Goal: Task Accomplishment & Management: Complete application form

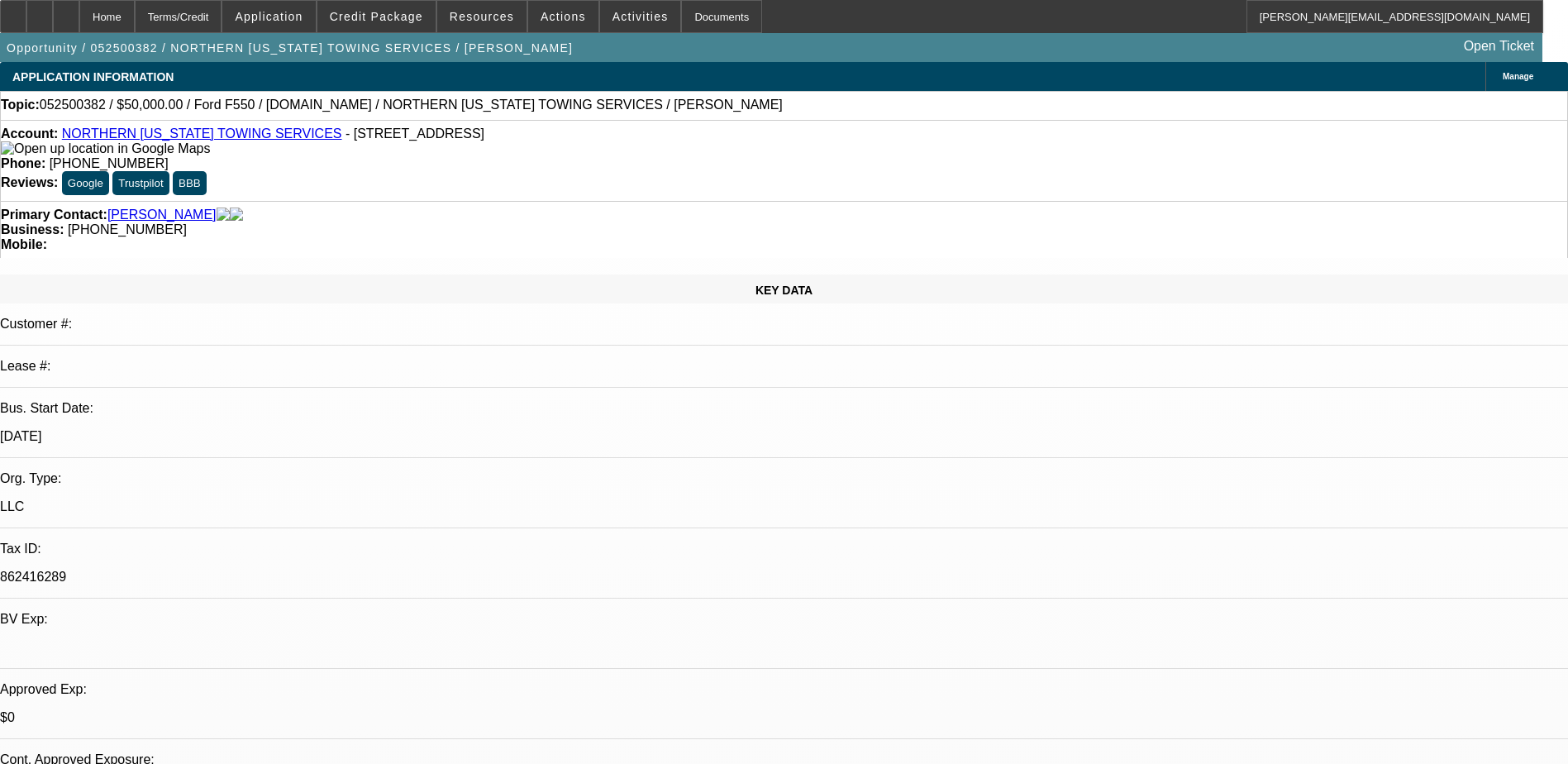
select select "0"
select select "2"
select select "0.1"
select select "0"
select select "2"
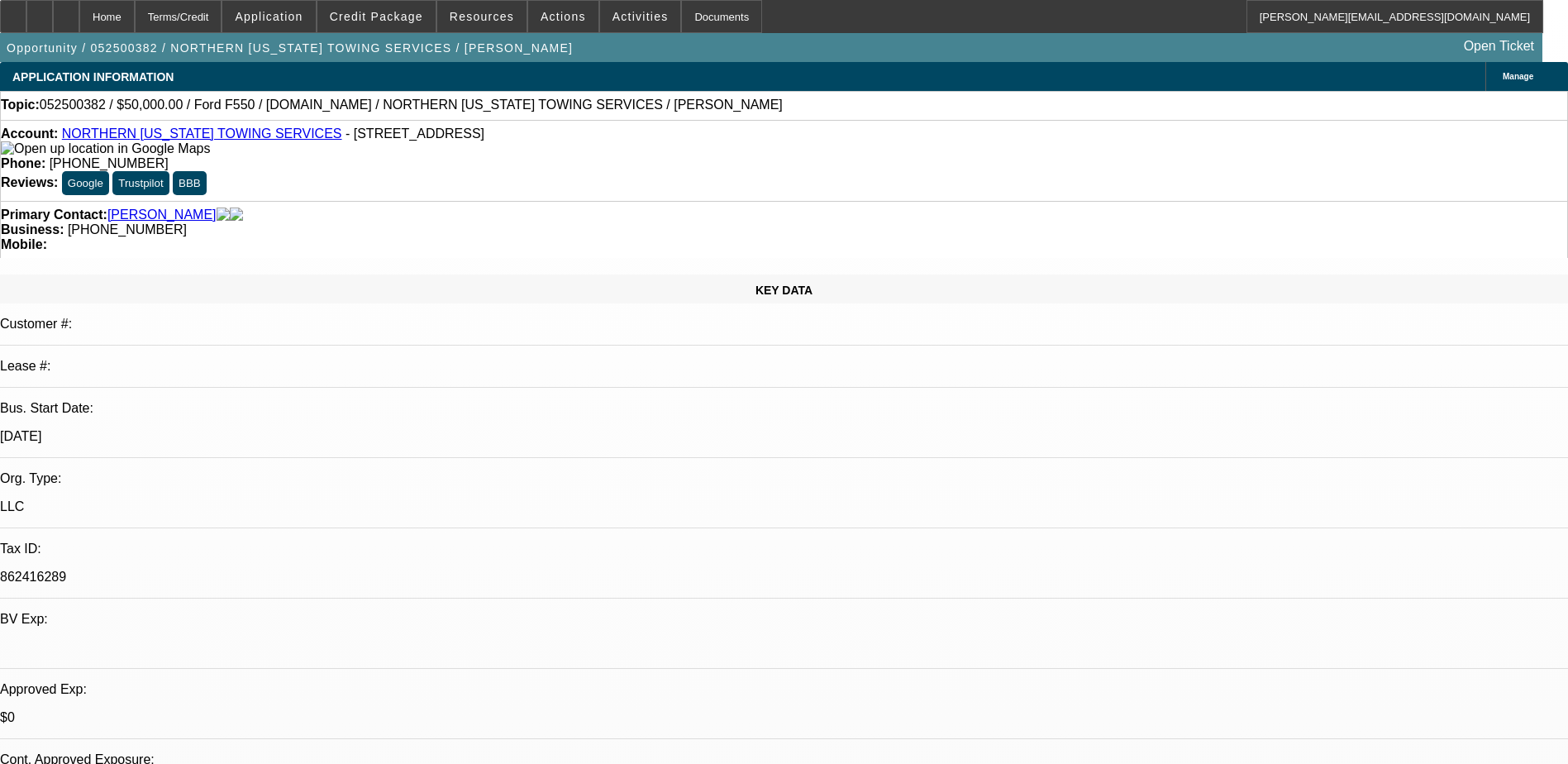
select select "0.1"
select select "0"
select select "2"
select select "0.1"
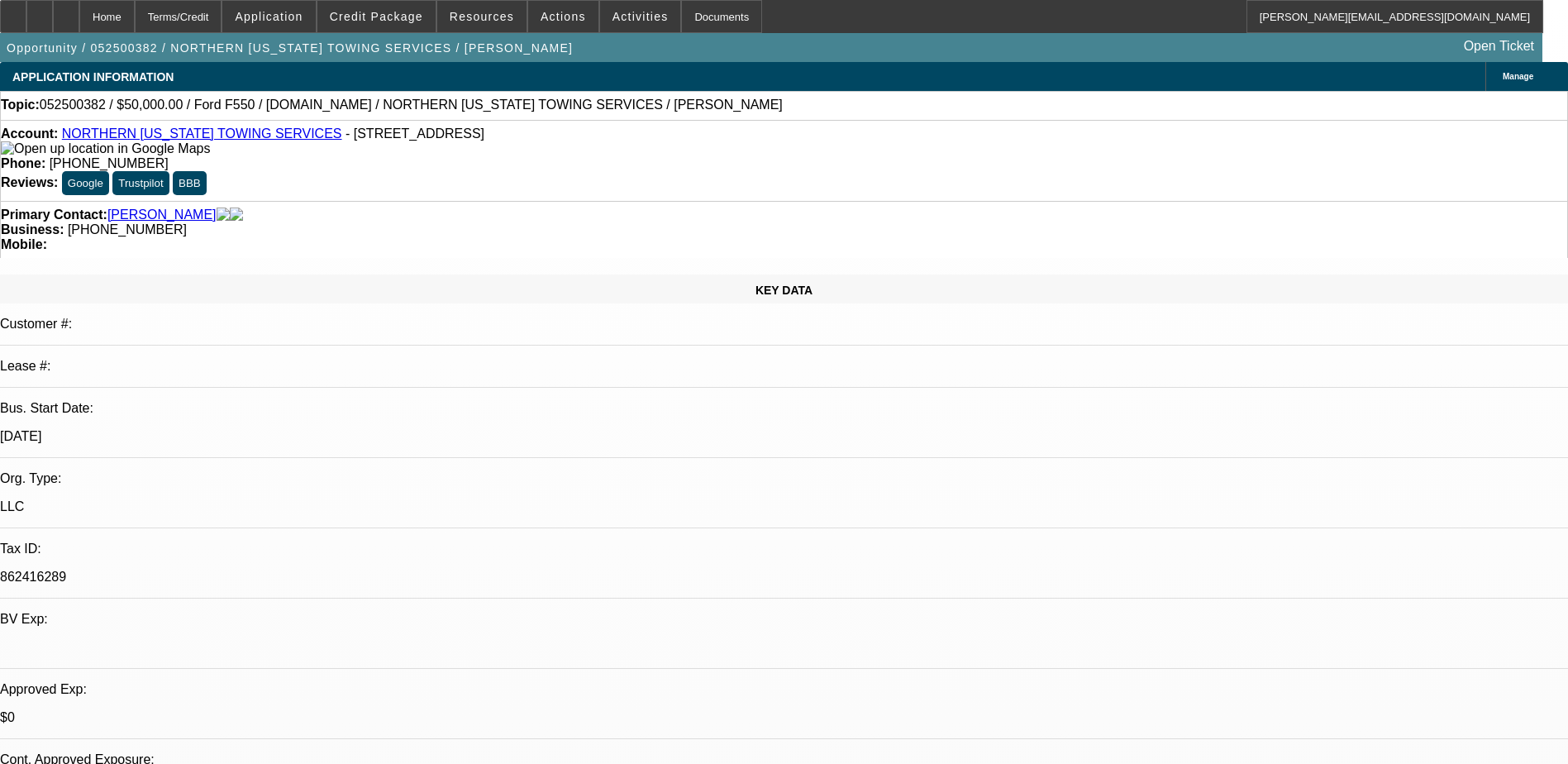
select select "0"
select select "0.1"
select select "1"
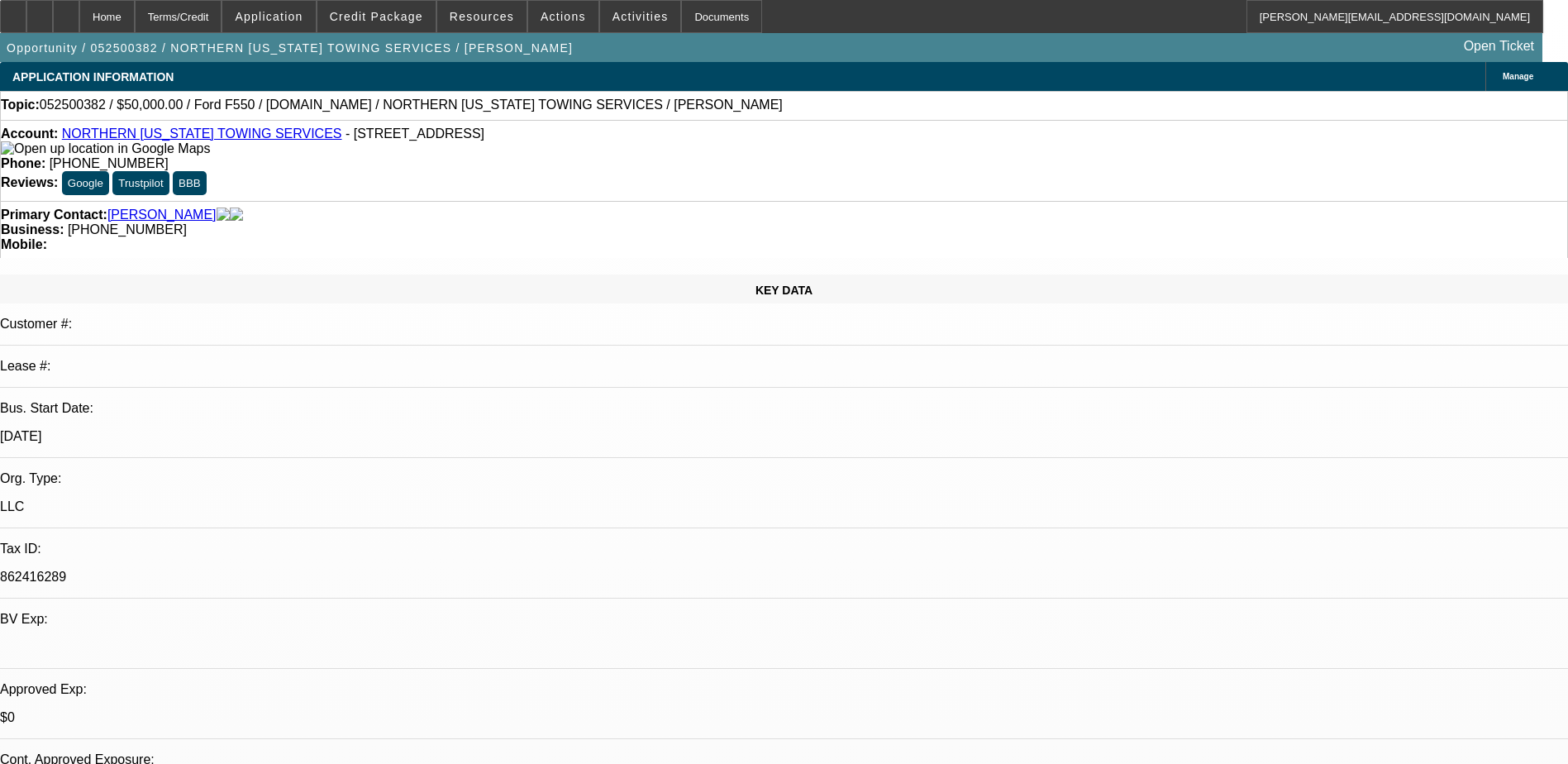
select select "1"
select select "2"
select select "4"
select select "2"
select select "4"
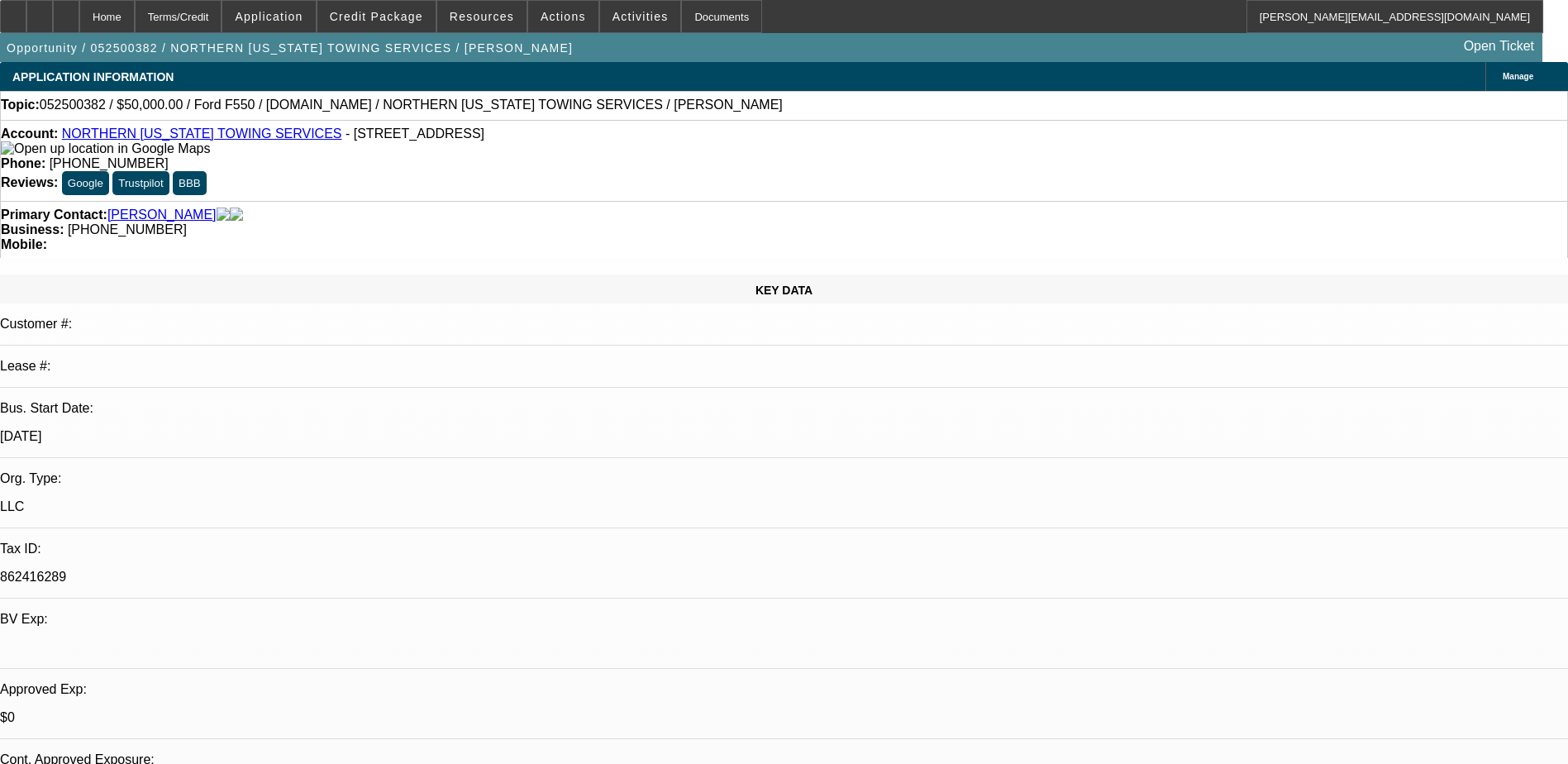
select select "2"
select select "4"
select select "1"
select select "4"
select select "0"
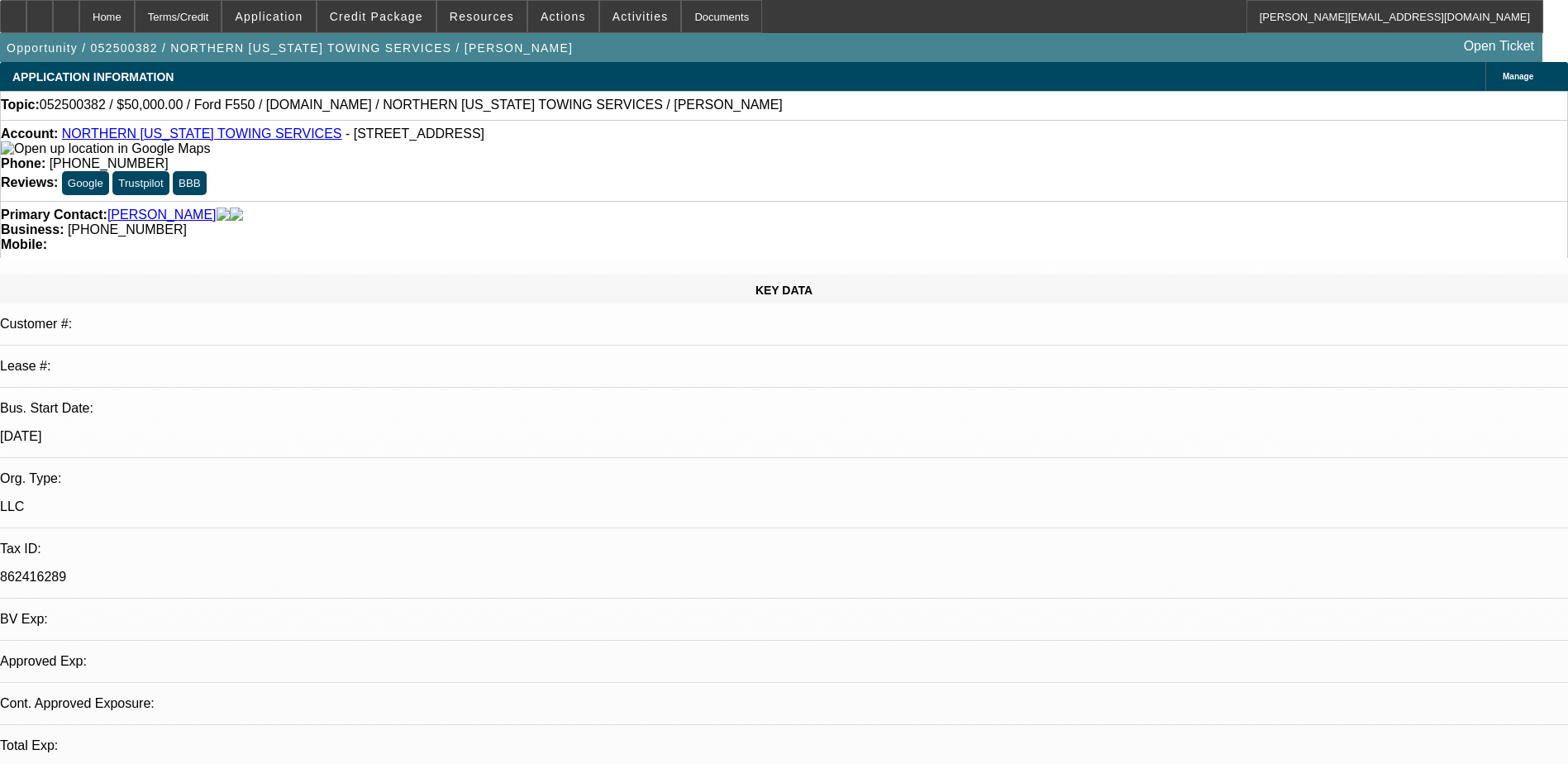
select select "2"
select select "0.1"
select select "0"
select select "2"
select select "0.1"
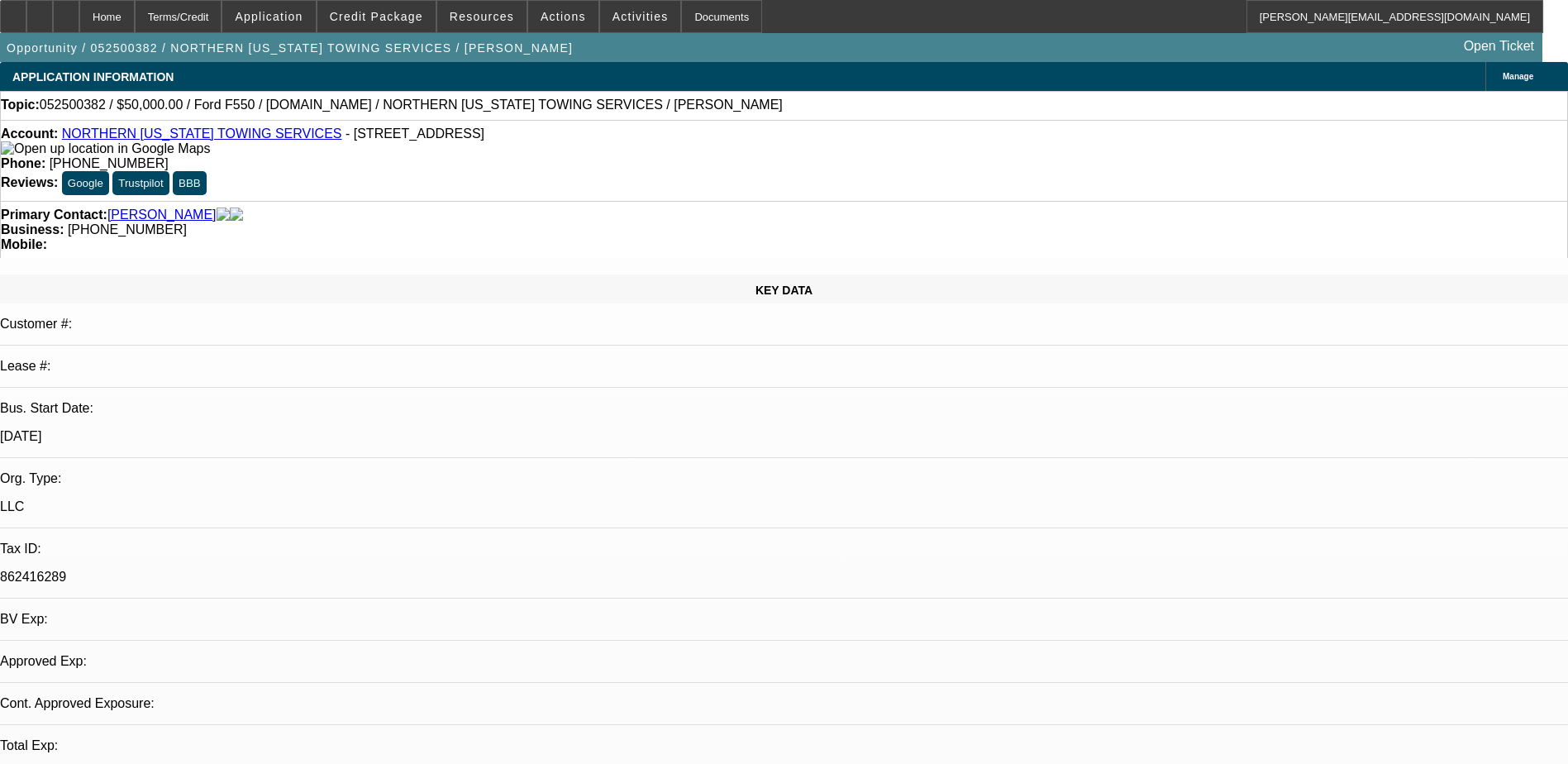
select select "0"
select select "2"
select select "0.1"
select select "0"
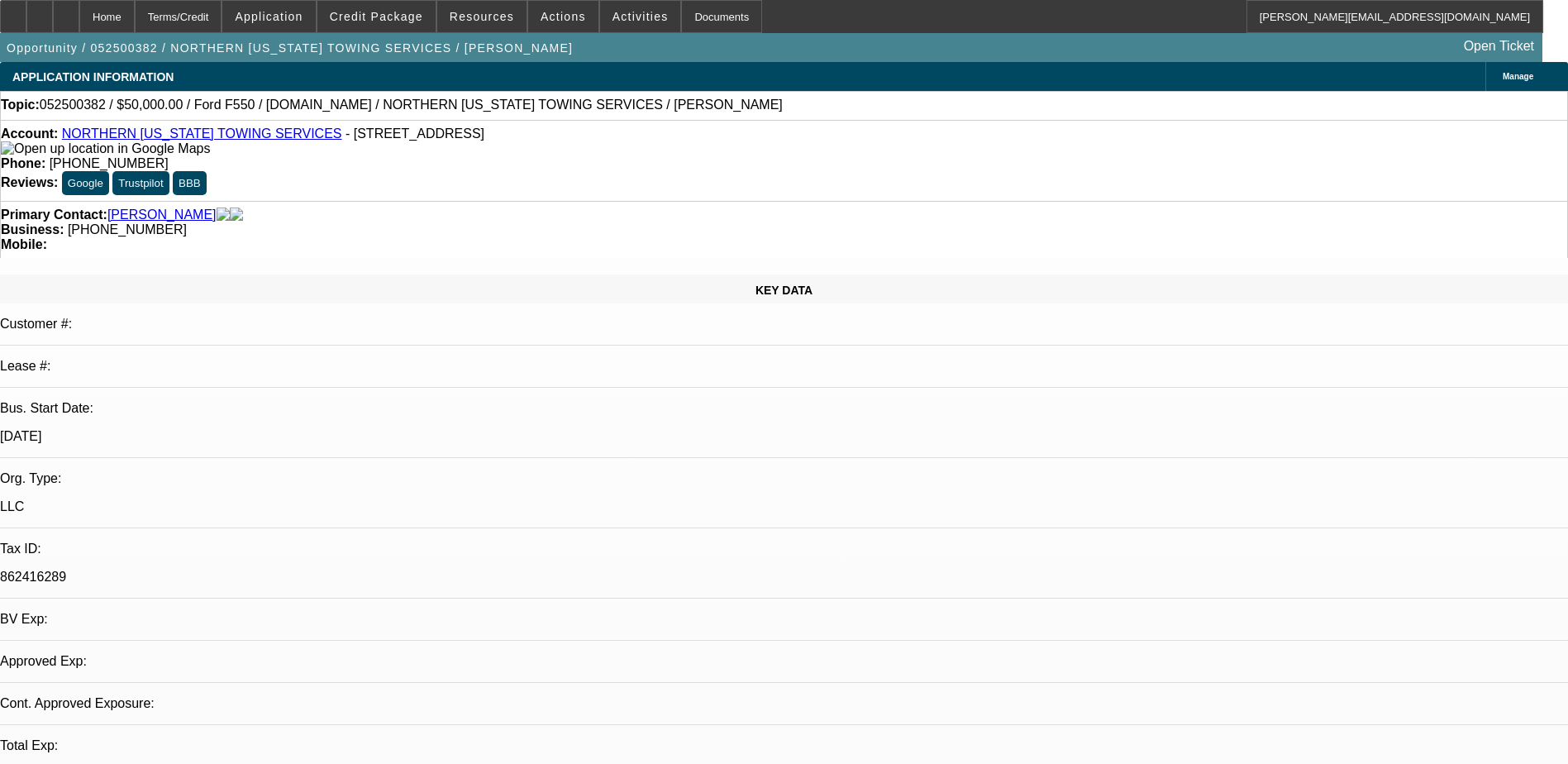
select select "0.1"
select select "1"
select select "2"
select select "4"
select select "1"
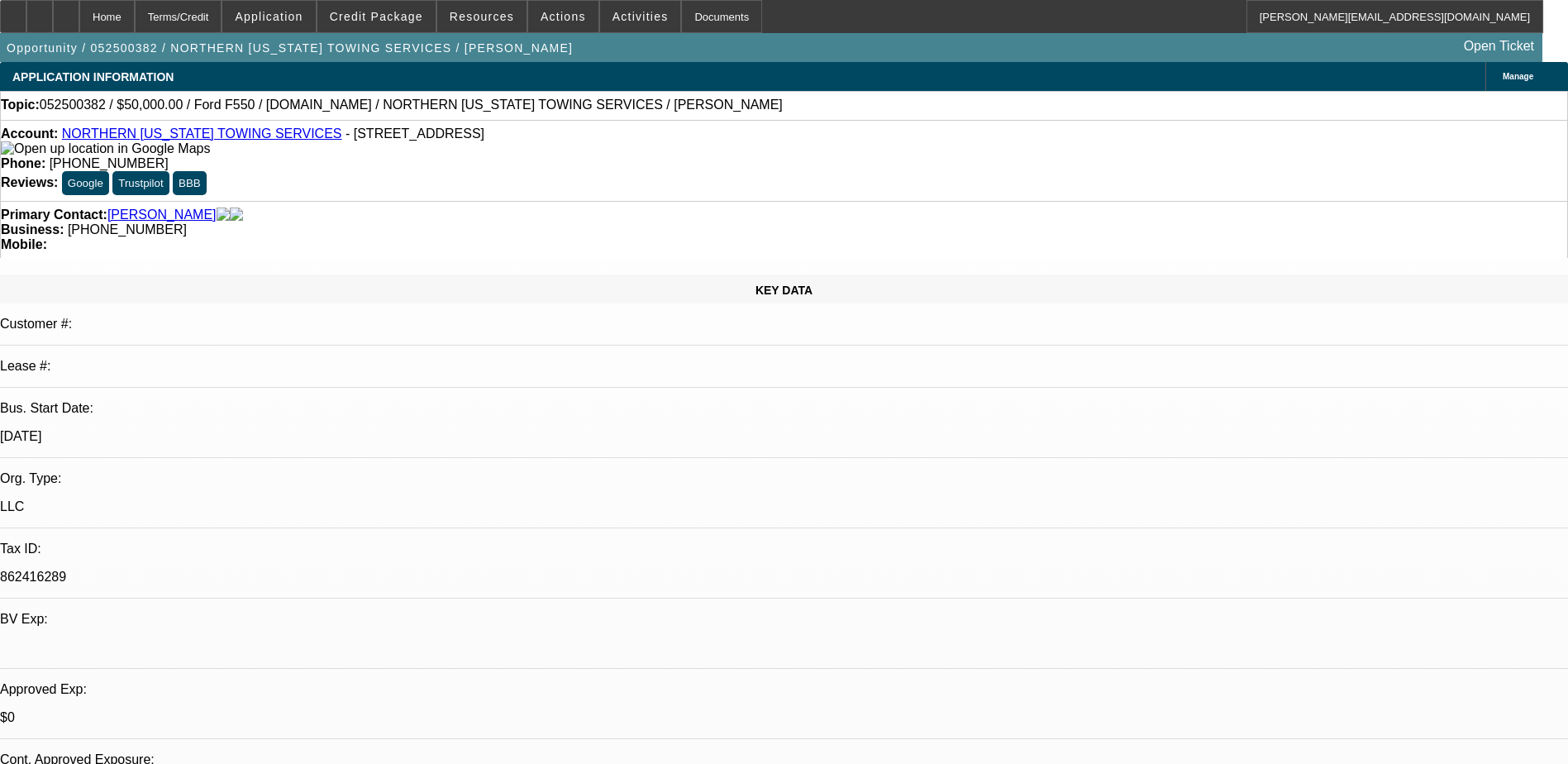
select select "2"
select select "4"
select select "1"
select select "2"
select select "4"
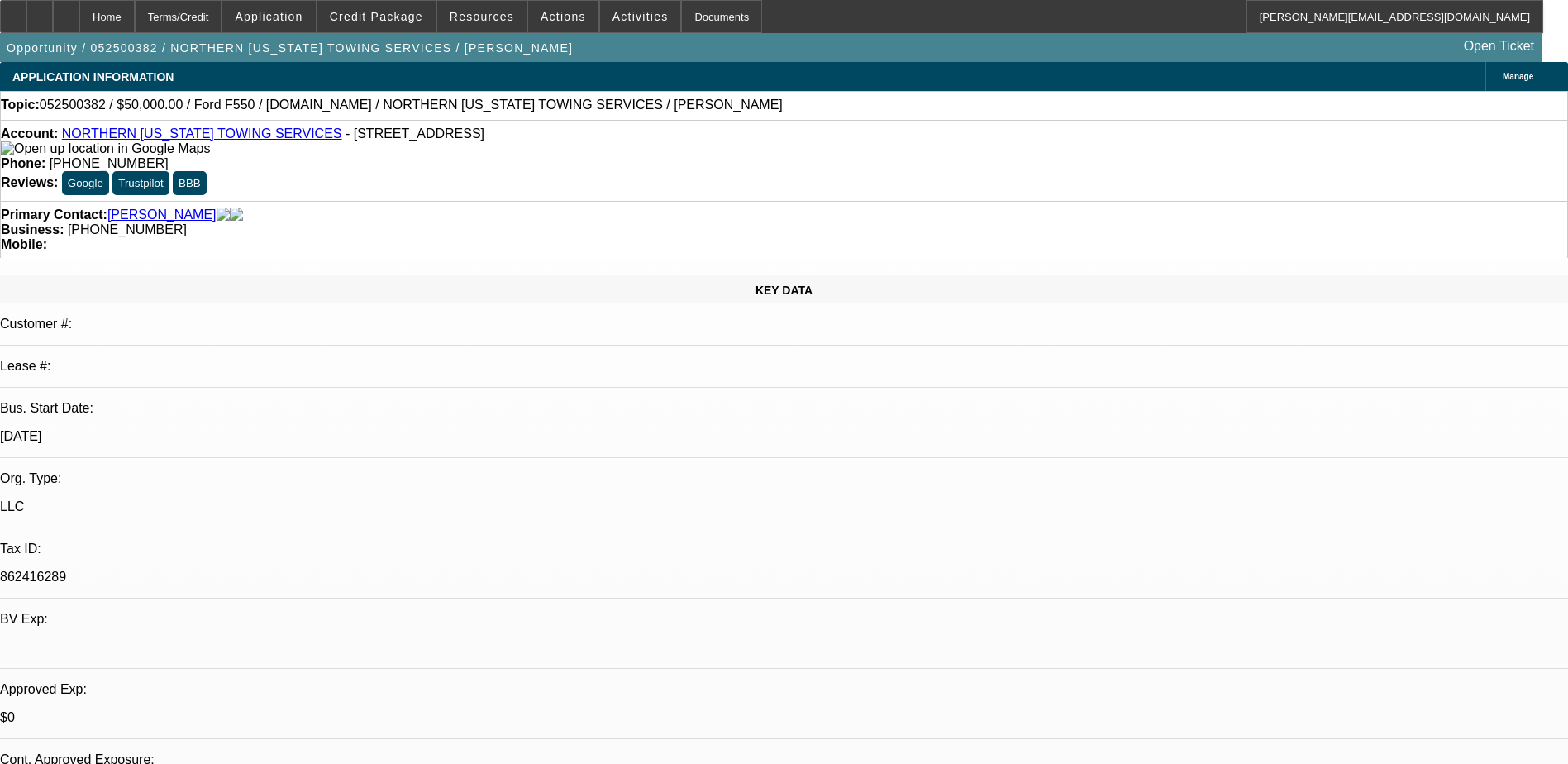
select select "1"
select select "4"
